Goal: Information Seeking & Learning: Learn about a topic

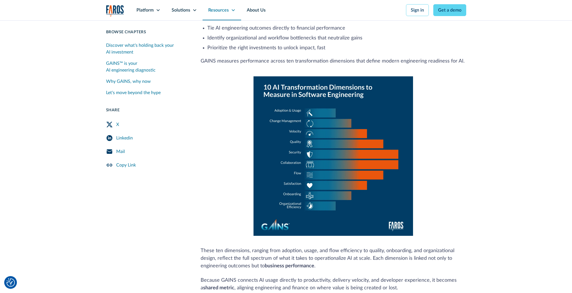
click at [234, 12] on icon at bounding box center [233, 10] width 5 height 5
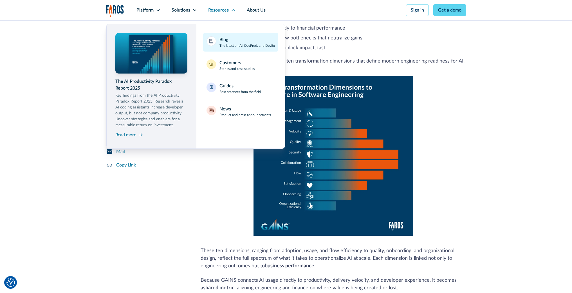
click at [229, 40] on div "Blog The latest on AI, DevProd, and DevEx" at bounding box center [246, 42] width 55 height 12
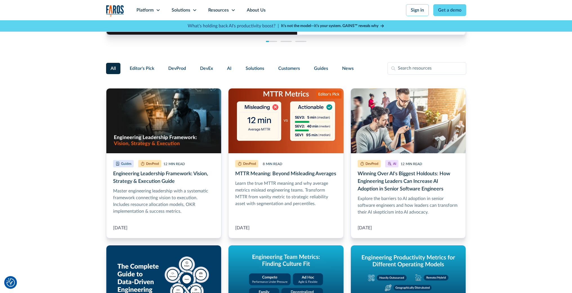
scroll to position [115, 0]
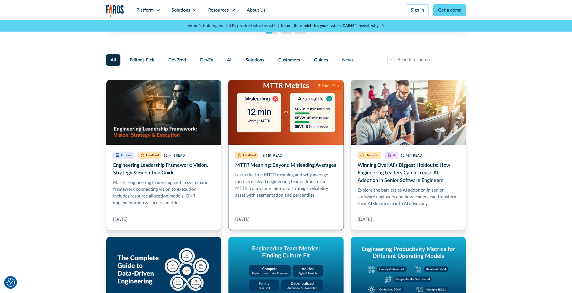
click at [259, 176] on link "MTTR Meaning: Beyond Misleading Averages" at bounding box center [286, 155] width 116 height 150
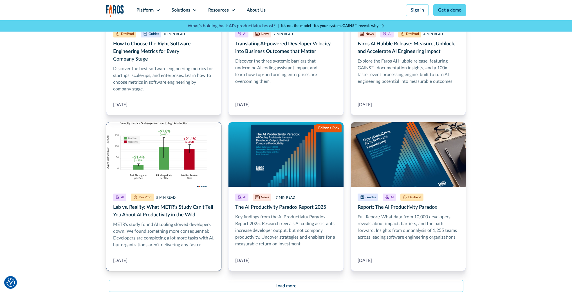
scroll to position [556, 0]
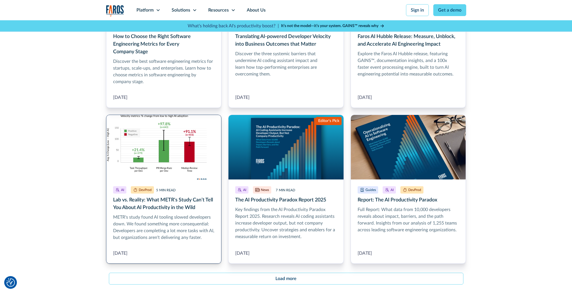
click at [183, 223] on link "Lab vs. Reality: What METR's Study Can’t Tell You About AI Productivity in the …" at bounding box center [164, 189] width 116 height 149
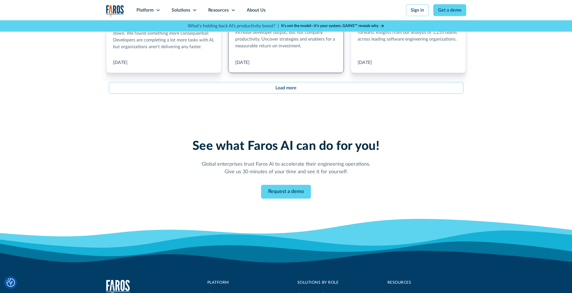
scroll to position [738, 0]
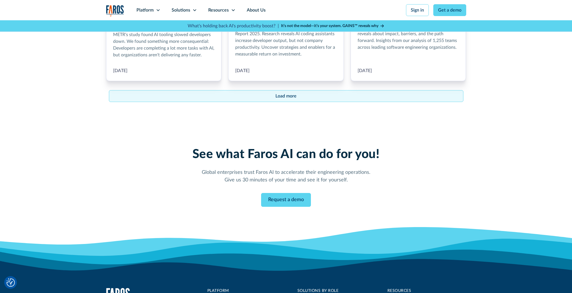
click at [268, 93] on link "Load more" at bounding box center [286, 96] width 354 height 12
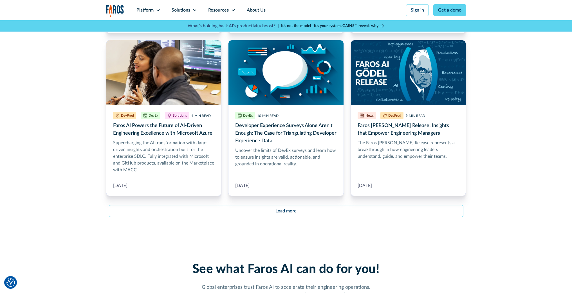
scroll to position [1289, 0]
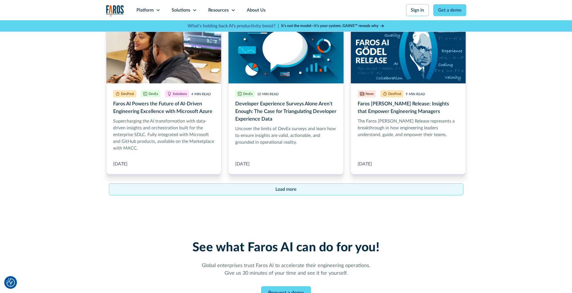
click at [302, 189] on link "Load more" at bounding box center [286, 189] width 354 height 12
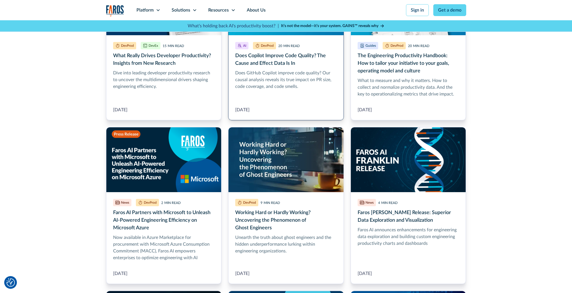
scroll to position [1514, 0]
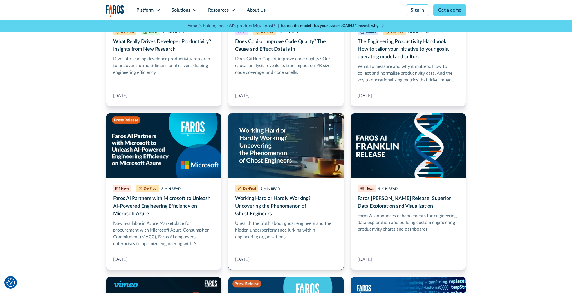
click at [273, 205] on link "Working Hard or Hardly Working? Uncovering the Phenomenon of Ghost Engineers" at bounding box center [286, 191] width 116 height 157
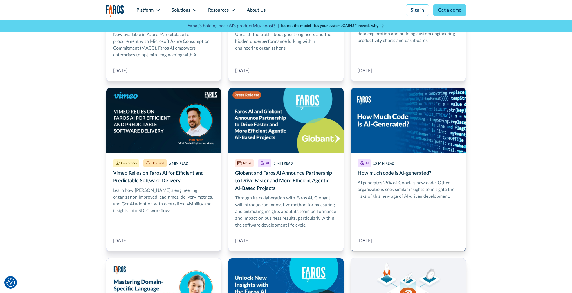
click at [380, 179] on link "How much code is AI-generated?" at bounding box center [409, 169] width 116 height 163
